Goal: Find specific page/section: Find specific page/section

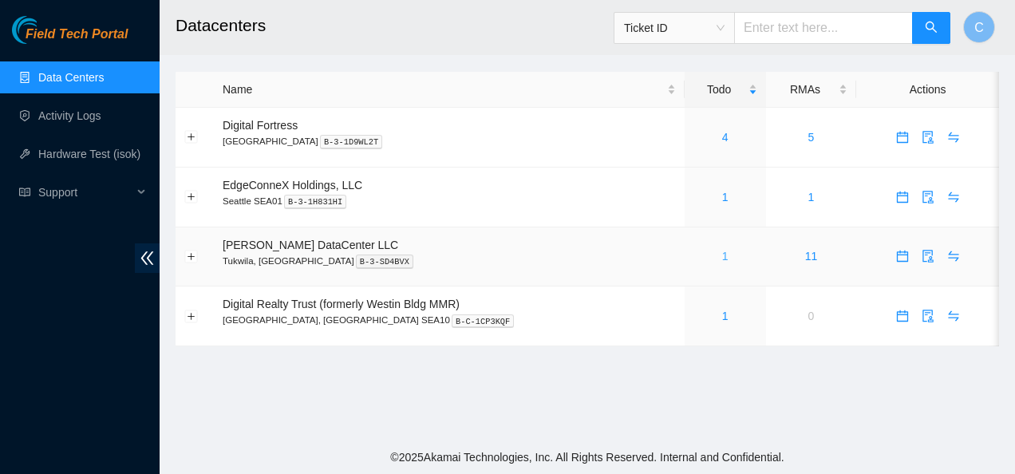
click at [722, 258] on link "1" at bounding box center [725, 256] width 6 height 13
